Goal: Task Accomplishment & Management: Complete application form

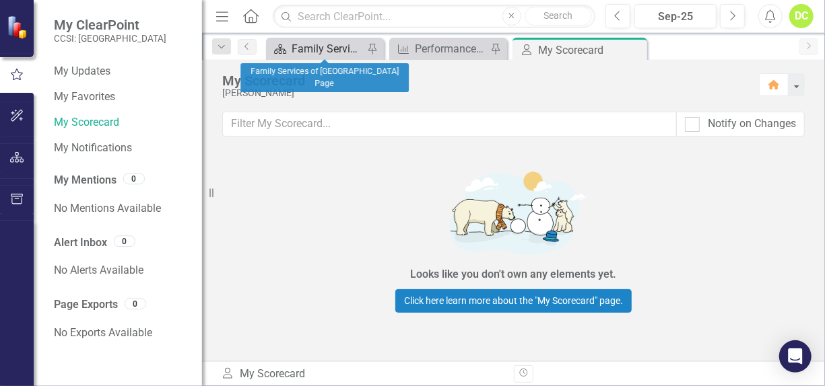
click at [310, 54] on div "Family Services of [GEOGRAPHIC_DATA] Page" at bounding box center [327, 48] width 72 height 17
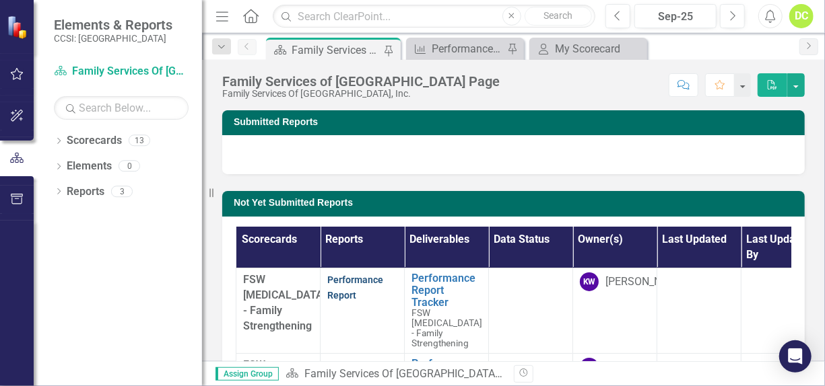
click at [359, 278] on link "Performance Report" at bounding box center [355, 288] width 56 height 26
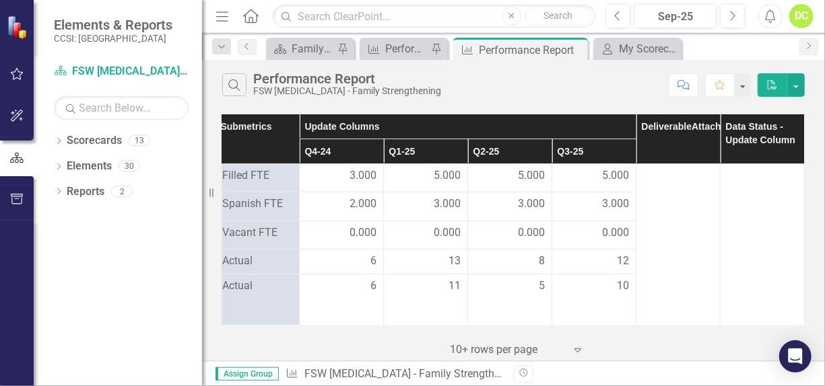
scroll to position [0, 185]
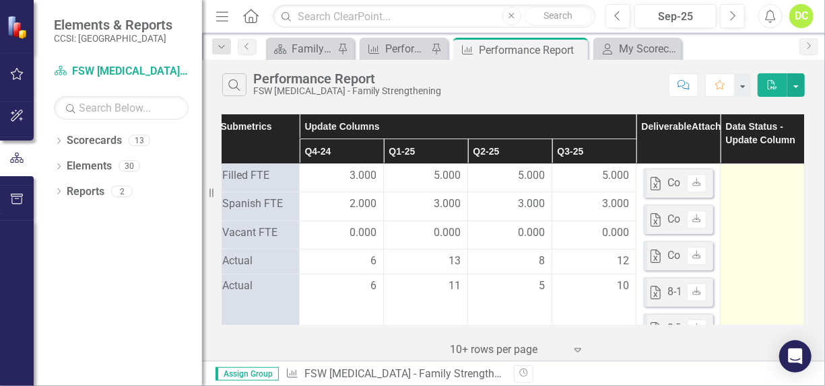
click at [751, 170] on div at bounding box center [762, 176] width 70 height 16
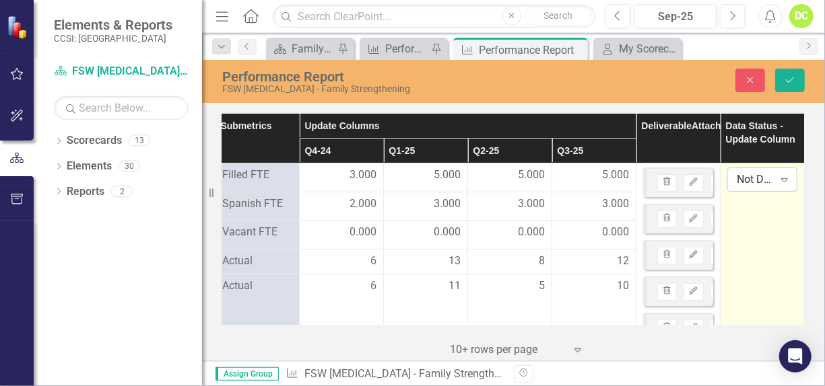
drag, startPoint x: 751, startPoint y: 170, endPoint x: 777, endPoint y: 177, distance: 27.3
click at [778, 177] on icon "Expand" at bounding box center [784, 179] width 13 height 11
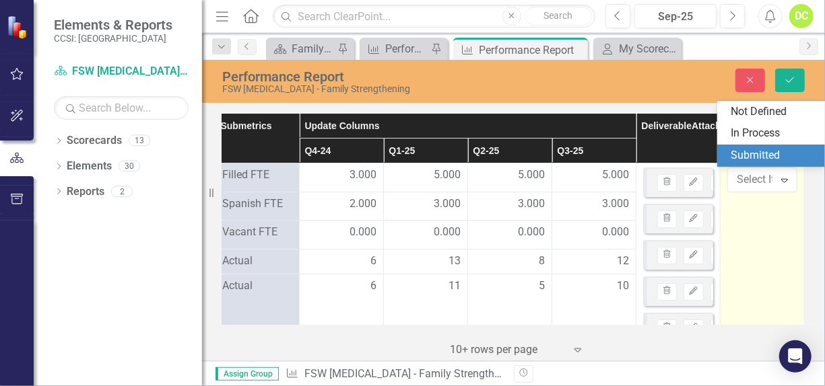
click at [761, 161] on div "Submitted" at bounding box center [773, 155] width 86 height 15
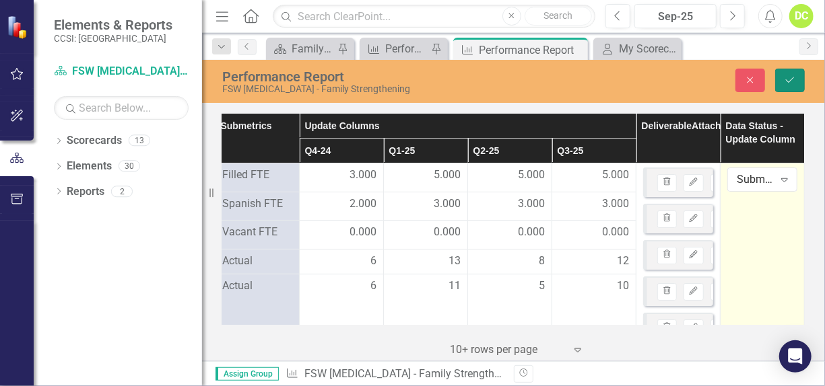
click at [787, 80] on icon "submit" at bounding box center [790, 79] width 8 height 5
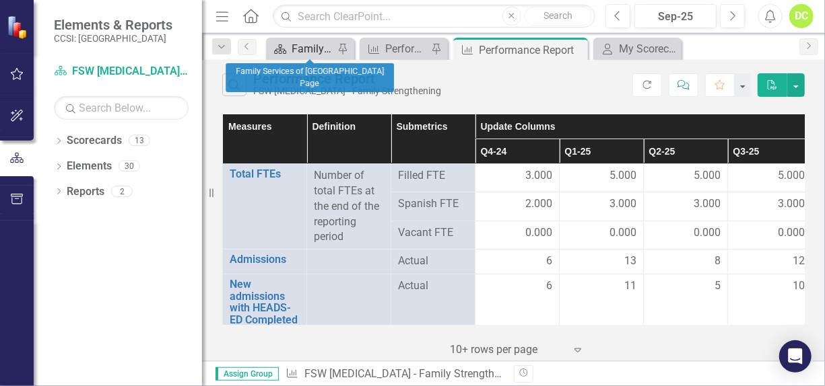
click at [314, 48] on div "Family Services of [GEOGRAPHIC_DATA] Page" at bounding box center [312, 48] width 42 height 17
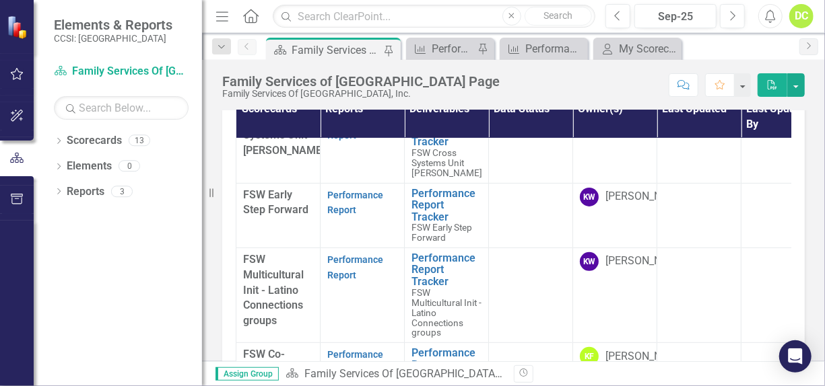
scroll to position [164, 0]
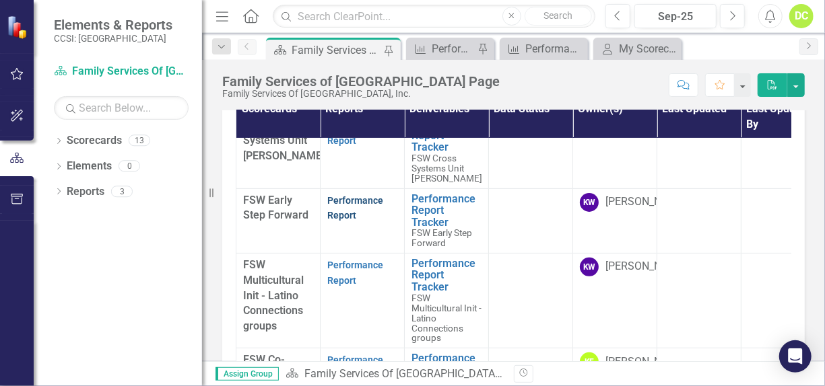
click at [352, 199] on link "Performance Report" at bounding box center [355, 208] width 56 height 26
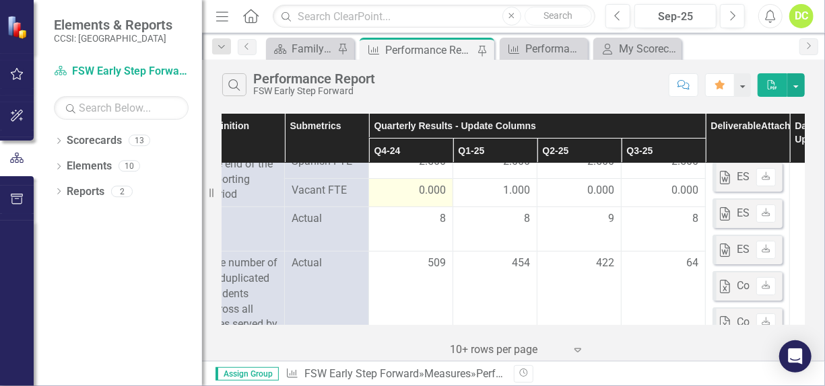
scroll to position [42, 185]
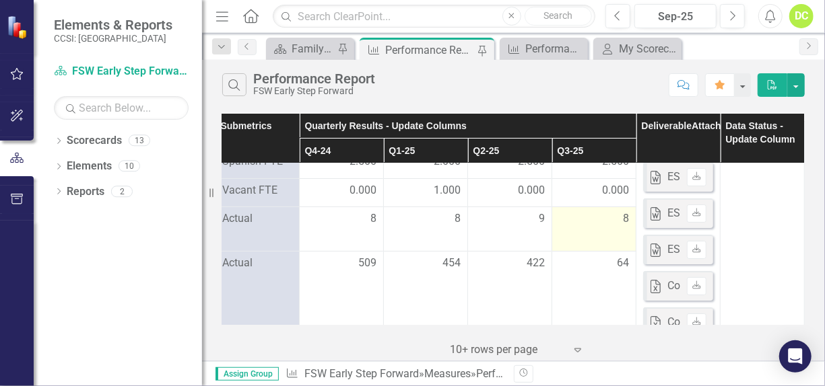
click at [621, 217] on td "8" at bounding box center [594, 229] width 84 height 44
click at [605, 214] on div "8" at bounding box center [594, 218] width 70 height 15
click at [618, 225] on div "8" at bounding box center [594, 219] width 70 height 16
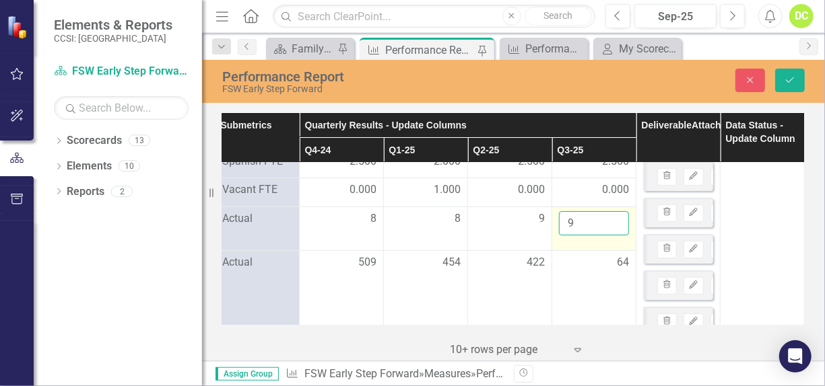
click at [605, 215] on input "9" at bounding box center [594, 223] width 70 height 25
click at [605, 215] on input "10" at bounding box center [594, 223] width 70 height 25
type input "9"
click at [604, 223] on input "9" at bounding box center [594, 223] width 70 height 25
click at [585, 242] on td "9" at bounding box center [594, 229] width 84 height 44
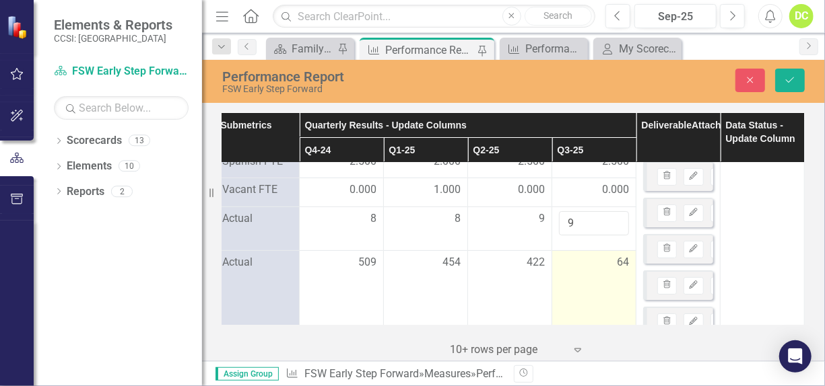
click at [594, 261] on div "64" at bounding box center [594, 262] width 70 height 15
drag, startPoint x: 594, startPoint y: 261, endPoint x: 576, endPoint y: 268, distance: 19.0
click at [576, 268] on input "64" at bounding box center [594, 267] width 70 height 25
type input "6"
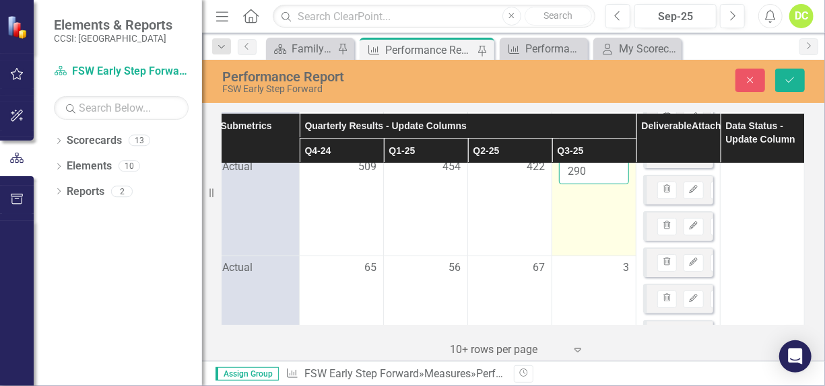
scroll to position [138, 185]
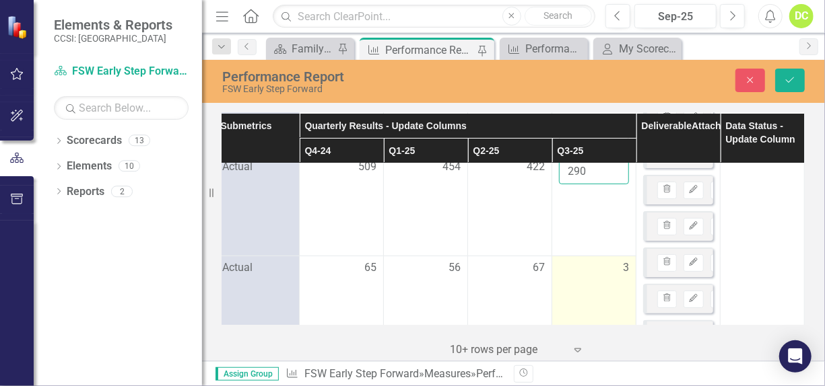
type input "290"
click at [605, 271] on div "3" at bounding box center [594, 268] width 70 height 15
drag, startPoint x: 605, startPoint y: 271, endPoint x: 565, endPoint y: 265, distance: 40.7
click at [565, 265] on input "3" at bounding box center [594, 273] width 70 height 25
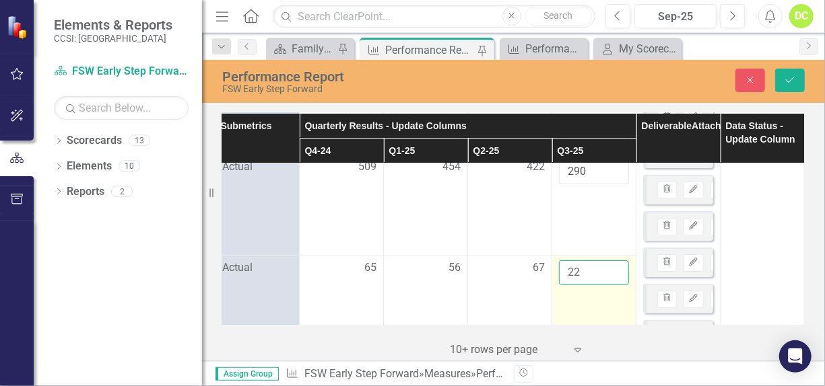
type input "22"
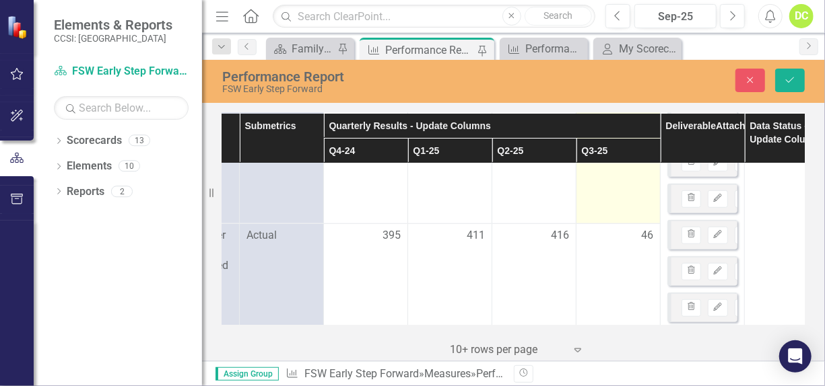
scroll to position [456, 157]
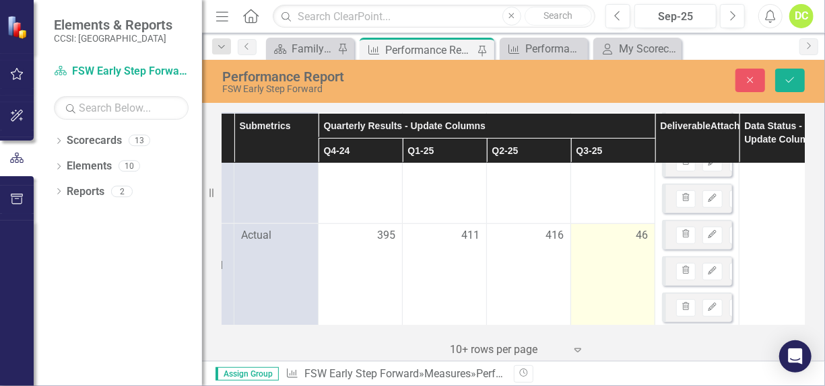
click at [648, 236] on td "46" at bounding box center [613, 381] width 84 height 316
click at [602, 238] on input "46" at bounding box center [613, 240] width 70 height 25
type input "4"
type input "145"
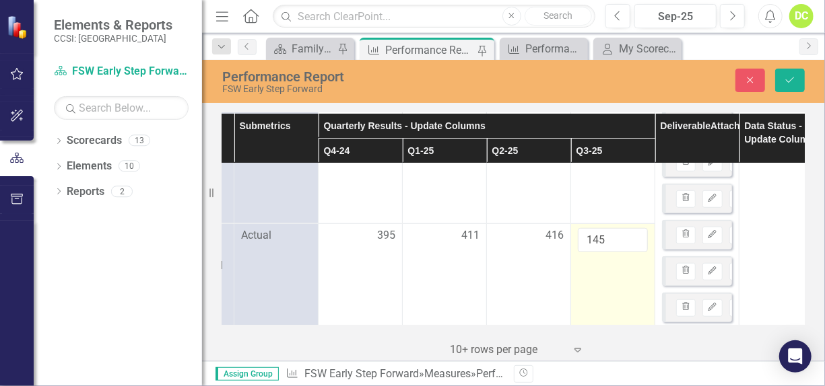
click at [572, 281] on td "145" at bounding box center [613, 381] width 84 height 316
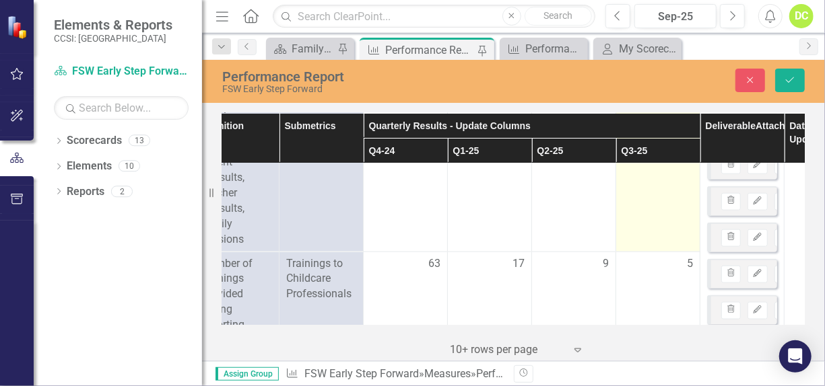
scroll to position [745, 123]
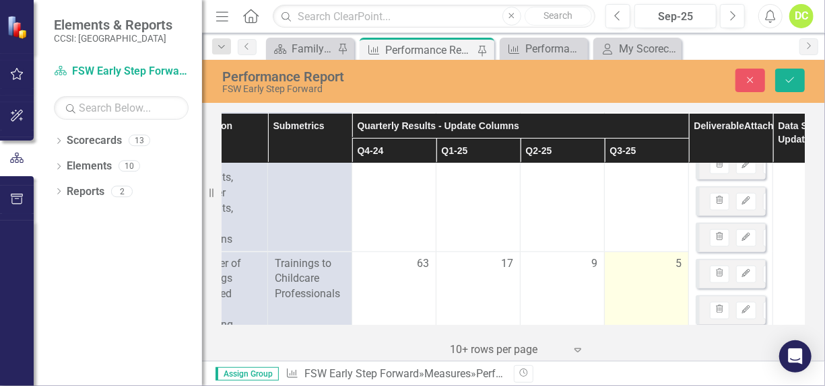
click at [668, 256] on div "5" at bounding box center [646, 263] width 70 height 15
click at [668, 258] on input "5" at bounding box center [646, 268] width 70 height 25
click at [668, 258] on input "6" at bounding box center [646, 268] width 70 height 25
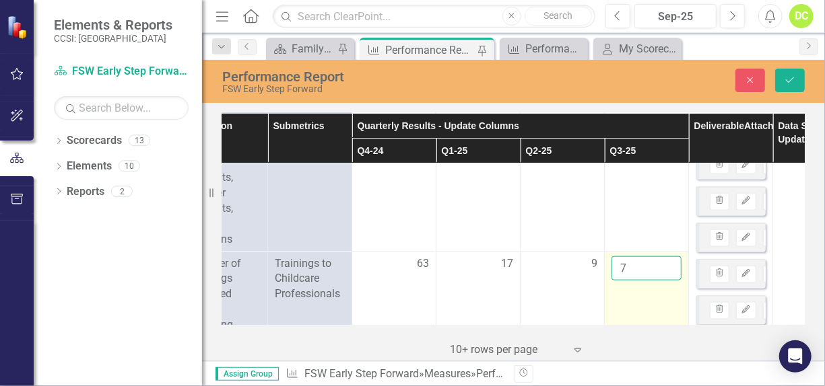
click at [666, 262] on input "7" at bounding box center [646, 268] width 70 height 25
type input "8"
click at [666, 262] on input "8" at bounding box center [646, 268] width 70 height 25
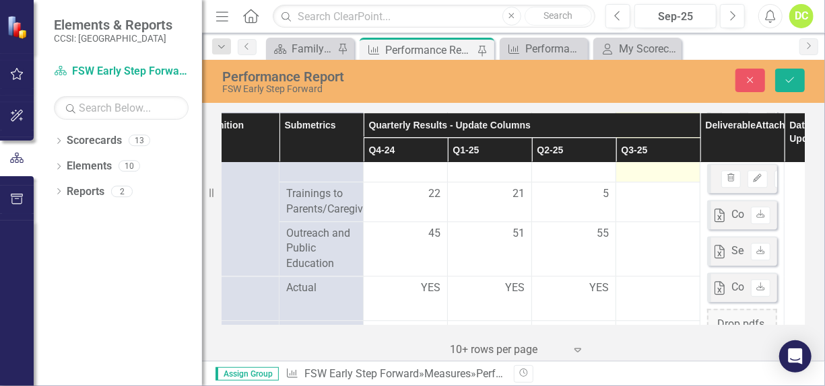
scroll to position [1606, 112]
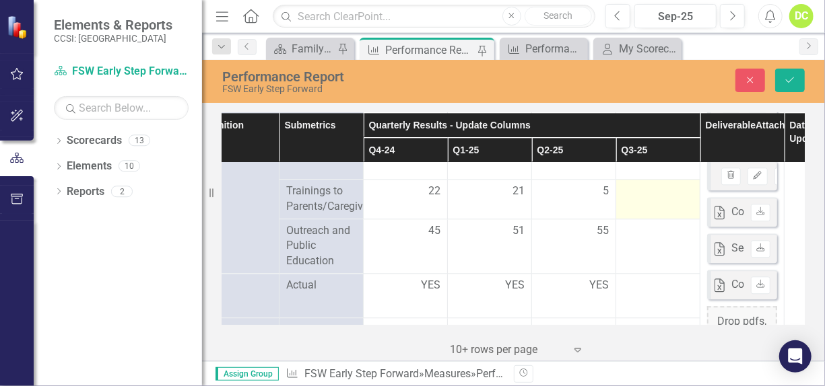
click at [663, 197] on div at bounding box center [658, 192] width 70 height 16
click at [654, 198] on div at bounding box center [658, 192] width 70 height 16
drag, startPoint x: 654, startPoint y: 198, endPoint x: 681, endPoint y: 191, distance: 27.1
click at [681, 191] on input "1" at bounding box center [658, 196] width 70 height 25
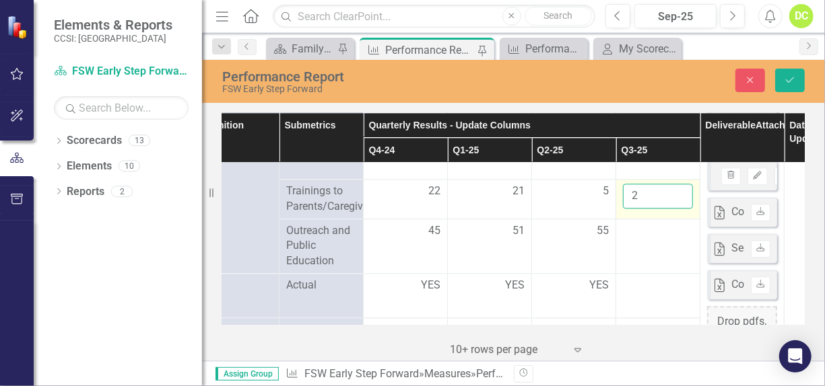
click at [681, 191] on input "2" at bounding box center [658, 196] width 70 height 25
click at [681, 191] on input "3" at bounding box center [658, 196] width 70 height 25
click at [681, 191] on input "4" at bounding box center [658, 196] width 70 height 25
click at [681, 191] on input "5" at bounding box center [658, 196] width 70 height 25
click at [681, 191] on input "6" at bounding box center [658, 196] width 70 height 25
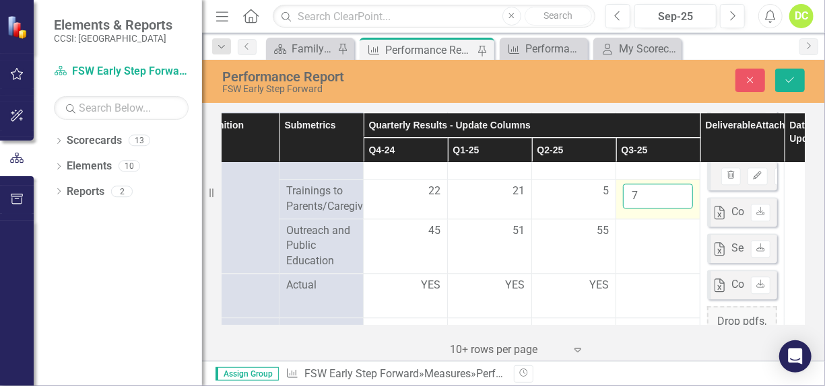
click at [681, 191] on input "7" at bounding box center [658, 196] width 70 height 25
type input "8"
click at [681, 191] on input "8" at bounding box center [658, 196] width 70 height 25
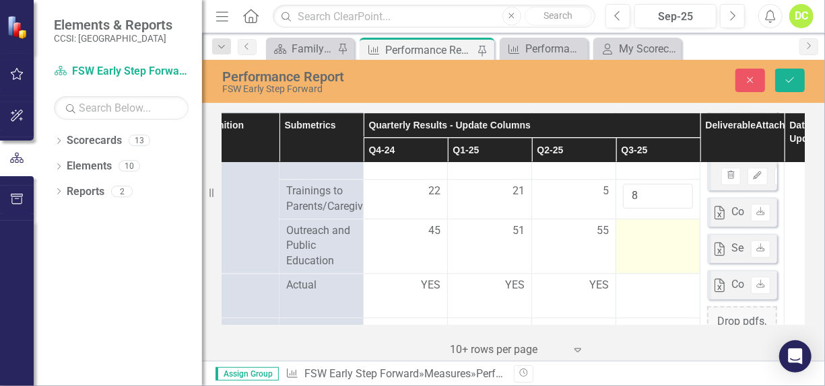
click at [656, 227] on div at bounding box center [658, 231] width 70 height 16
click at [656, 227] on input "number" at bounding box center [658, 235] width 70 height 25
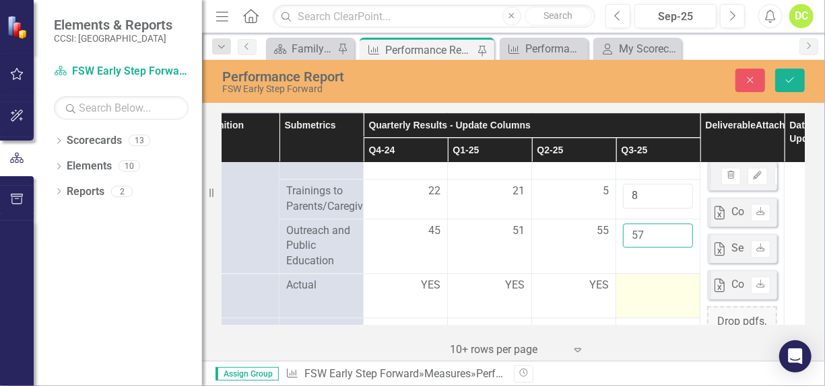
type input "57"
click at [656, 276] on td at bounding box center [658, 296] width 84 height 44
click at [652, 286] on input "text" at bounding box center [658, 290] width 70 height 25
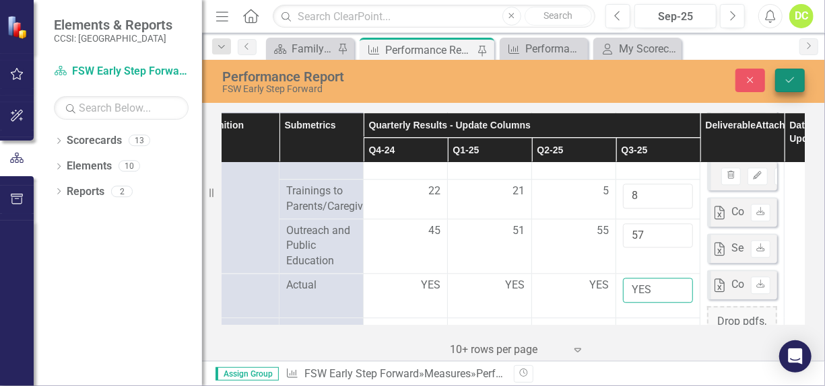
type input "YES"
click at [796, 75] on button "Save" at bounding box center [790, 81] width 30 height 24
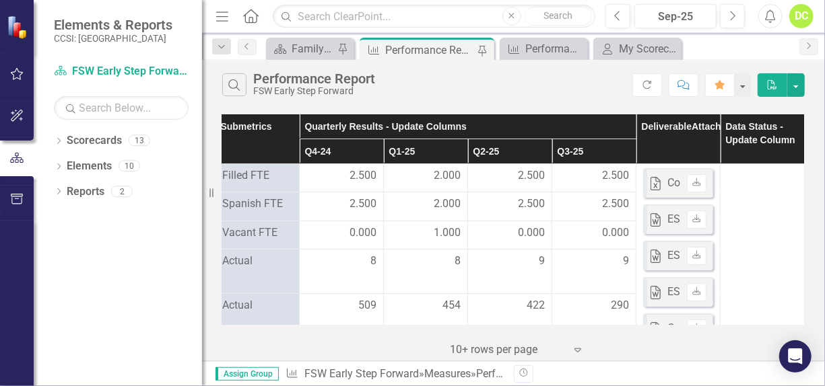
scroll to position [0, 178]
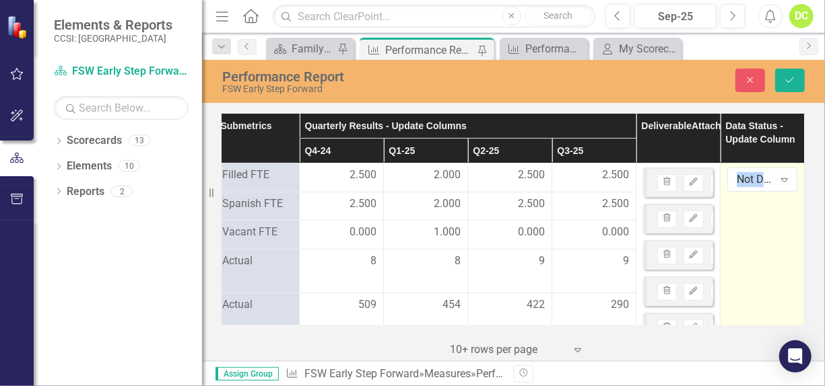
click at [741, 187] on div "Not Defined Expand" at bounding box center [762, 180] width 70 height 24
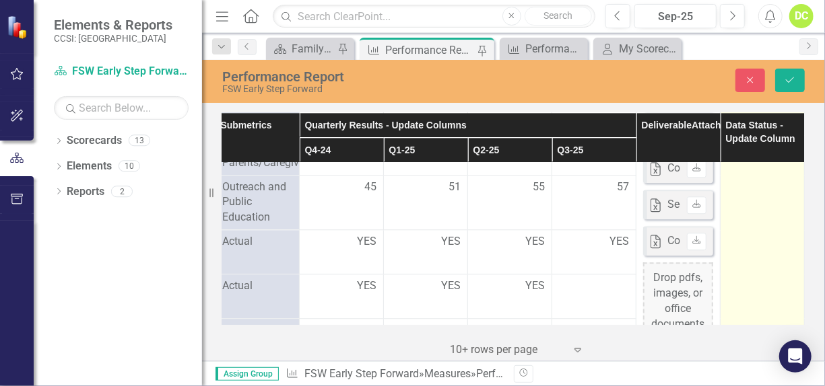
scroll to position [1752, 178]
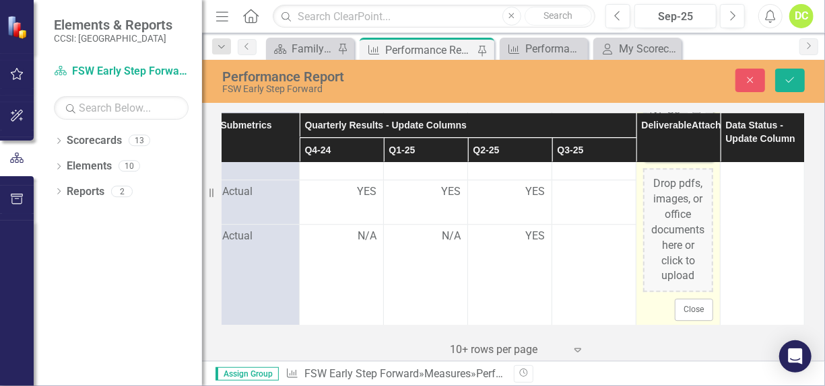
click at [671, 217] on div "Drop pdfs, images, or office documents here or click to upload" at bounding box center [678, 230] width 70 height 124
click at [664, 228] on div "Drop pdfs, images, or office documents here or click to upload" at bounding box center [678, 230] width 70 height 124
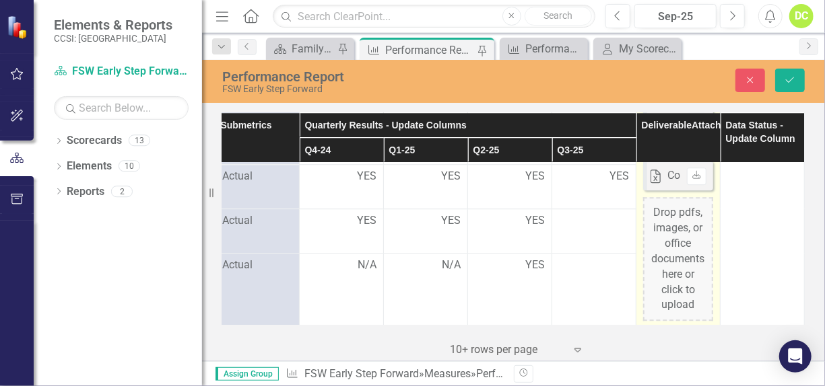
click at [662, 248] on div "Drop pdfs, images, or office documents here or click to upload" at bounding box center [678, 259] width 70 height 124
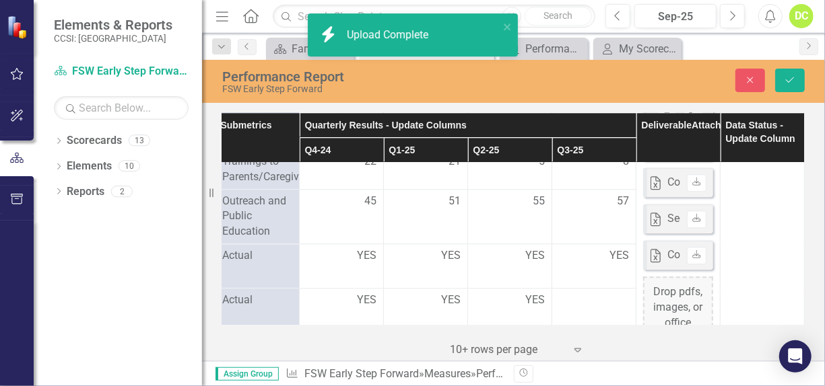
scroll to position [1713, 178]
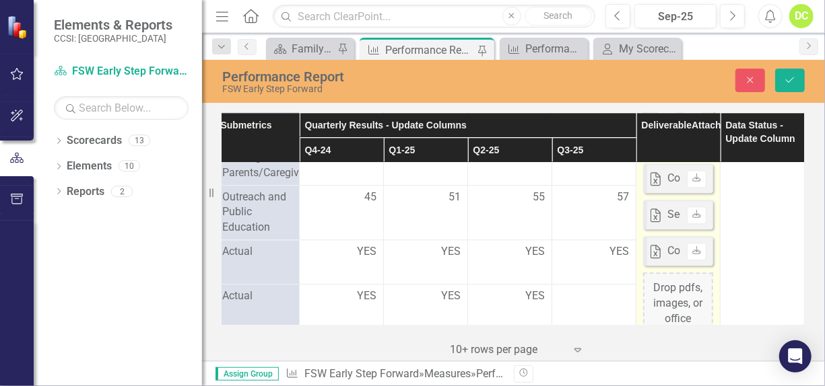
click at [658, 213] on icon at bounding box center [655, 215] width 10 height 13
click at [705, 210] on div "Excel Second Quarter 2021.xlsx Uploaded [DATE] 9:33 AM Download" at bounding box center [678, 215] width 70 height 30
click at [697, 212] on icon "Download" at bounding box center [696, 215] width 10 height 8
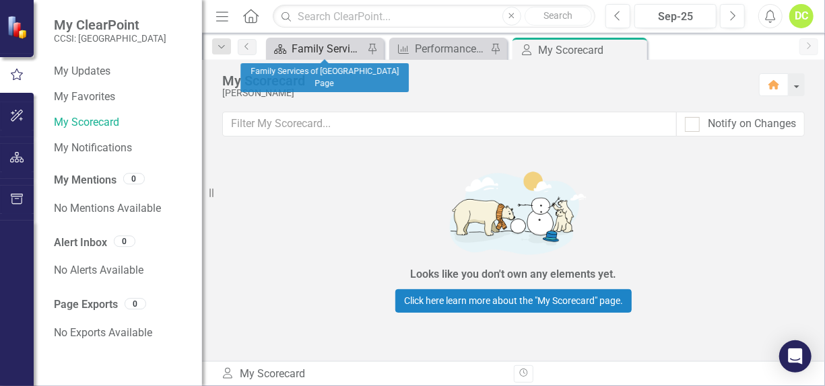
click at [322, 51] on div "Family Services of [GEOGRAPHIC_DATA] Page" at bounding box center [327, 48] width 72 height 17
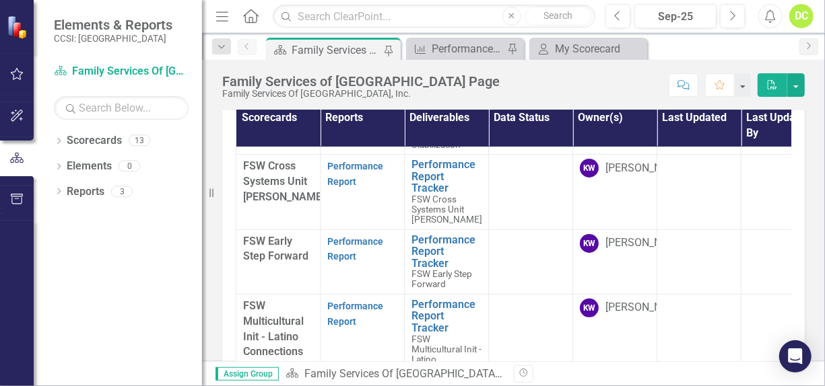
scroll to position [141, 0]
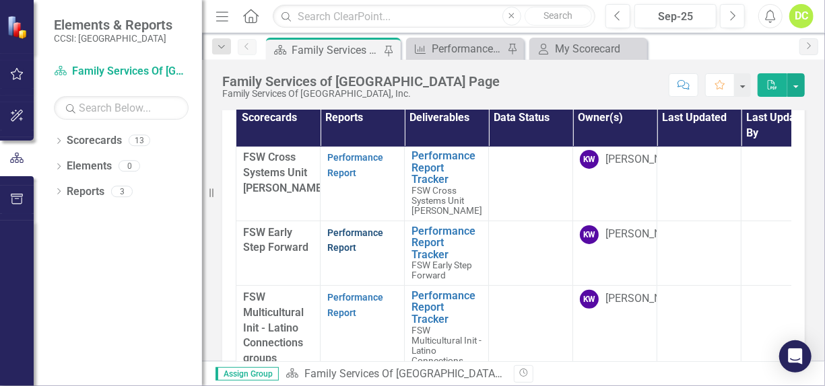
click at [345, 230] on link "Performance Report" at bounding box center [355, 241] width 56 height 26
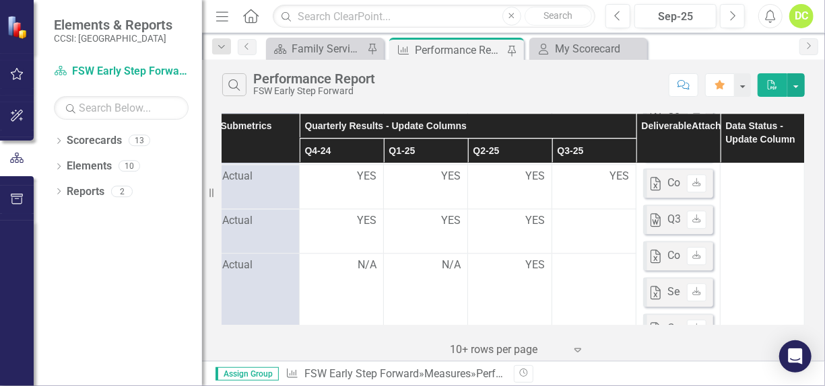
scroll to position [1708, 185]
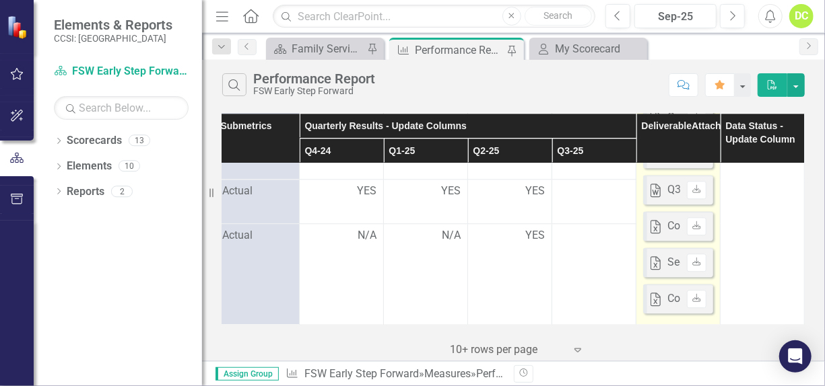
click at [658, 189] on div "Word Q3 2022 Narratives-Rachel & Iveth.docx Uploaded Oct 11, 2022 10:54 AM Down…" at bounding box center [678, 190] width 70 height 30
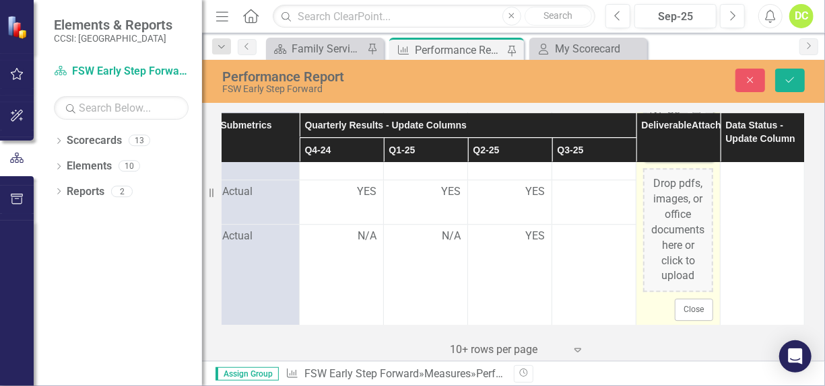
scroll to position [1861, 185]
click at [672, 249] on div "Drop pdfs, images, or office documents here or click to upload" at bounding box center [678, 230] width 70 height 124
click at [662, 221] on div "Drop pdfs, images, or office documents here or click to upload" at bounding box center [678, 230] width 70 height 124
click at [661, 237] on div "Drop pdfs, images, or office documents here or click to upload" at bounding box center [678, 230] width 70 height 124
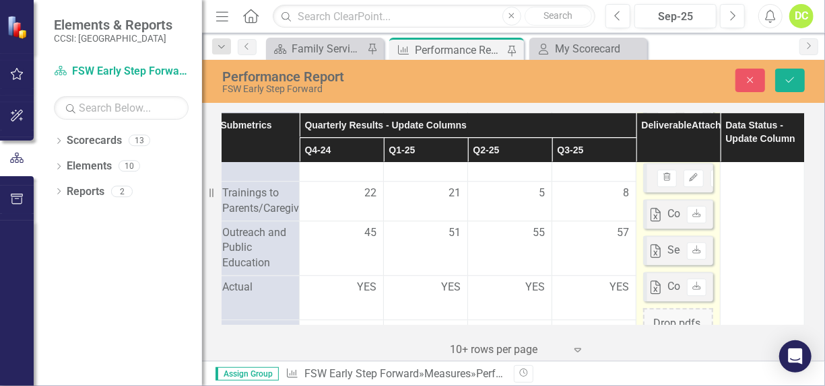
scroll to position [1749, 185]
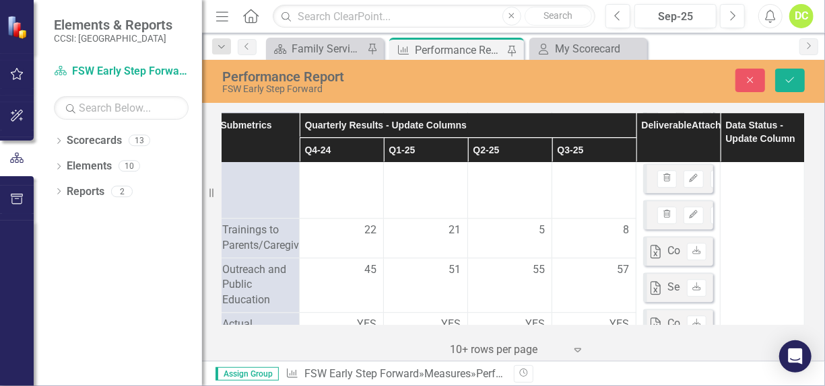
click at [149, 233] on div "Dropdown Scorecards 13 Dropdown Family Services Of Westchester, Inc. FSW Crisis…" at bounding box center [118, 258] width 168 height 256
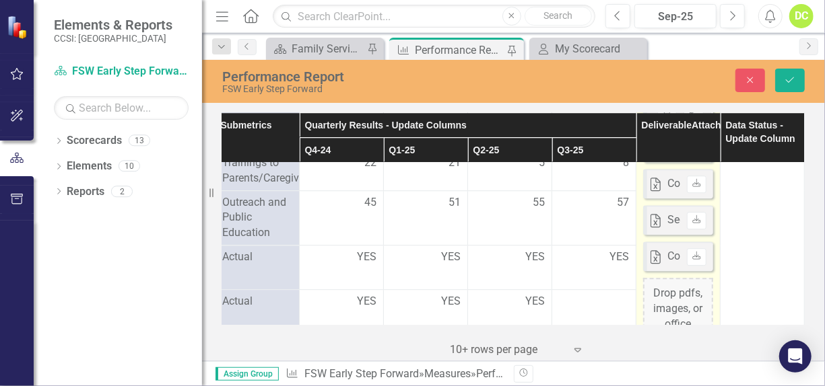
scroll to position [1889, 185]
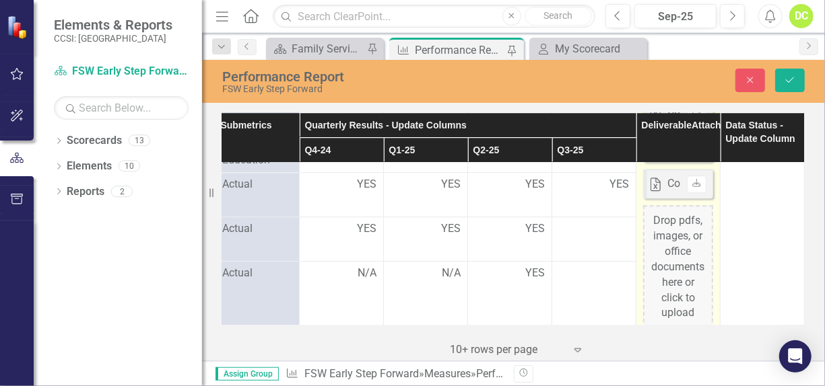
click at [672, 252] on div "Drop pdfs, images, or office documents here or click to upload" at bounding box center [678, 267] width 70 height 124
click at [660, 252] on div "Drop pdfs, images, or office documents here or click to upload" at bounding box center [678, 267] width 70 height 124
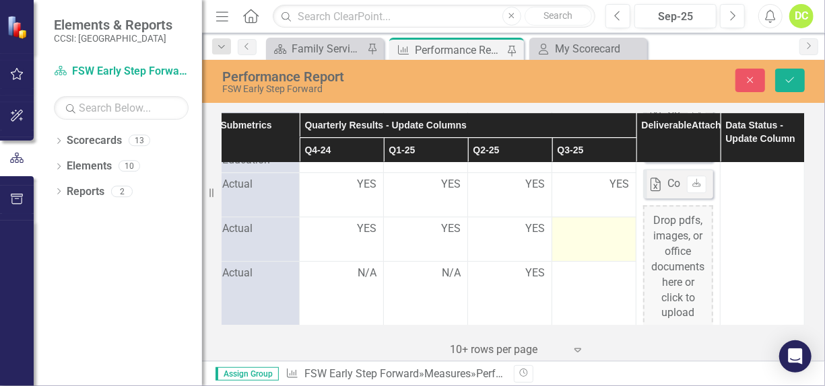
click at [576, 236] on td at bounding box center [594, 239] width 84 height 44
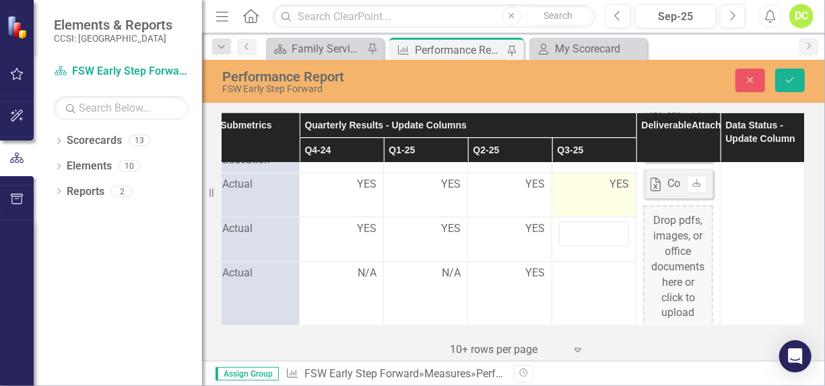
click at [576, 217] on td "YES" at bounding box center [594, 195] width 84 height 44
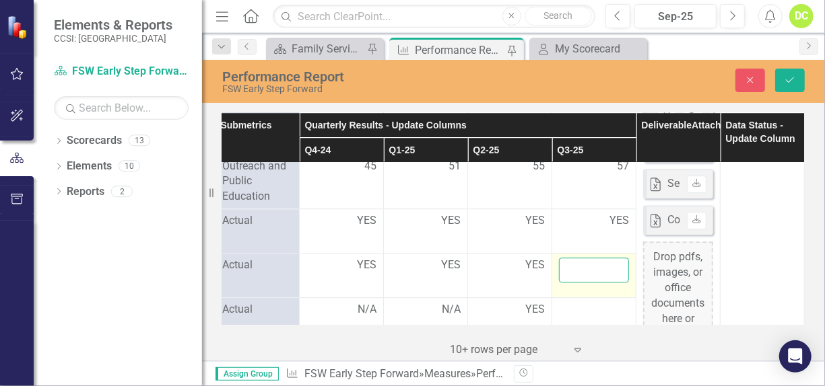
click at [588, 263] on input "text" at bounding box center [594, 270] width 70 height 25
type input "YES"
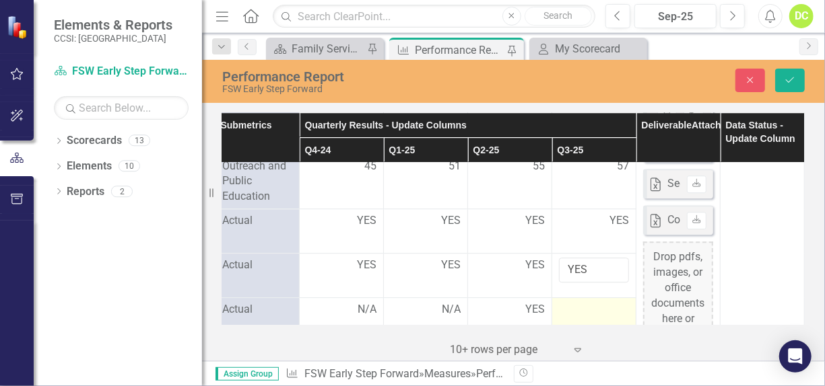
click at [586, 302] on div at bounding box center [594, 310] width 70 height 16
click at [585, 306] on div at bounding box center [594, 310] width 70 height 16
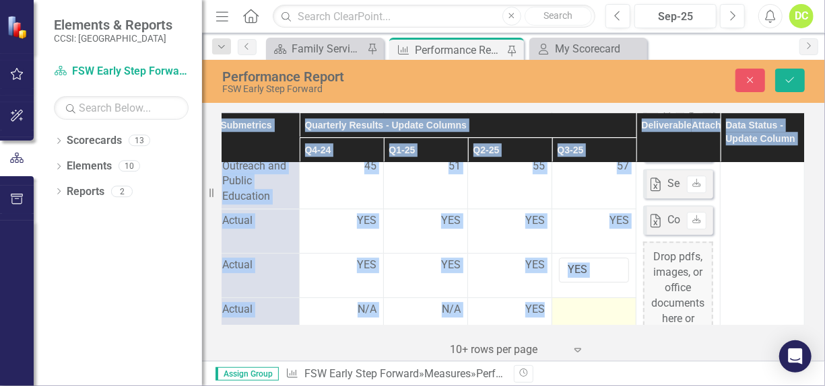
click at [585, 306] on div at bounding box center [594, 310] width 70 height 16
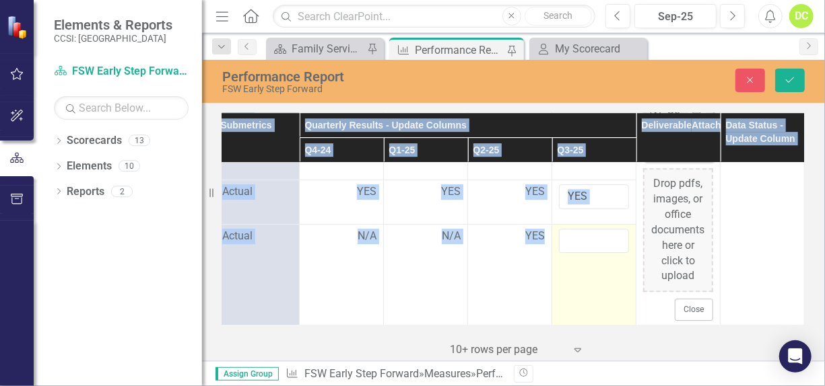
scroll to position [1968, 185]
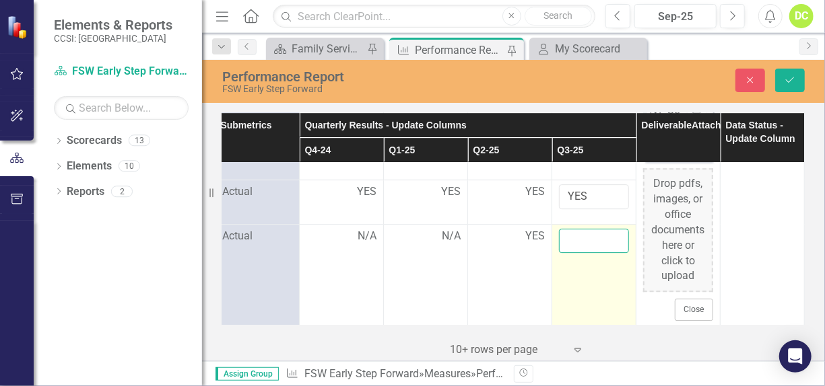
click at [588, 234] on input "text" at bounding box center [594, 241] width 70 height 25
type input "YES"
click at [582, 263] on td "YES" at bounding box center [594, 274] width 84 height 101
click at [578, 248] on td "YES" at bounding box center [594, 274] width 84 height 101
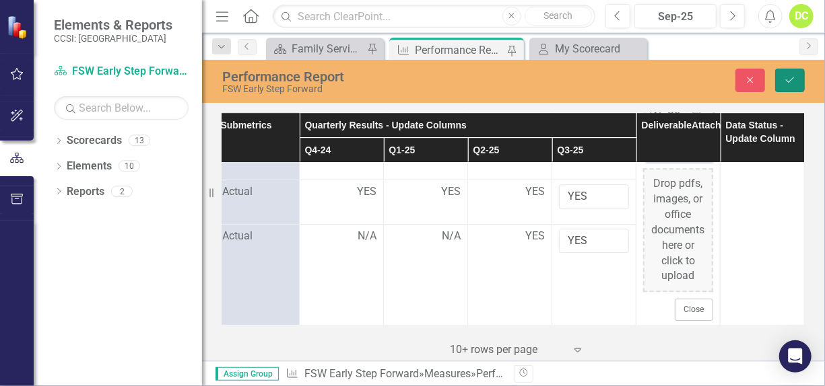
click at [790, 81] on icon "submit" at bounding box center [790, 79] width 8 height 5
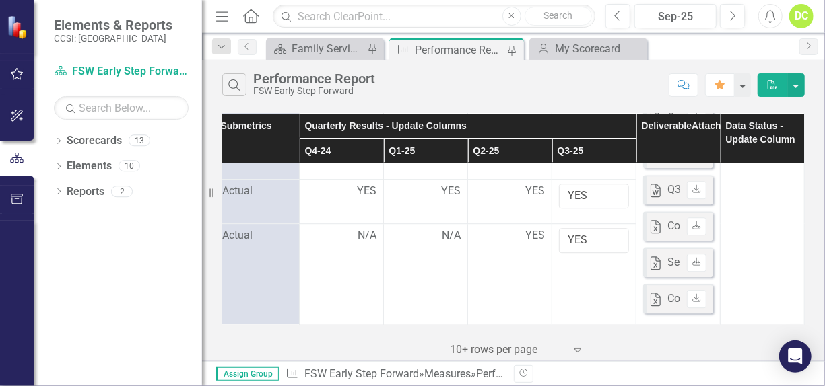
scroll to position [1818, 185]
